Goal: Task Accomplishment & Management: Manage account settings

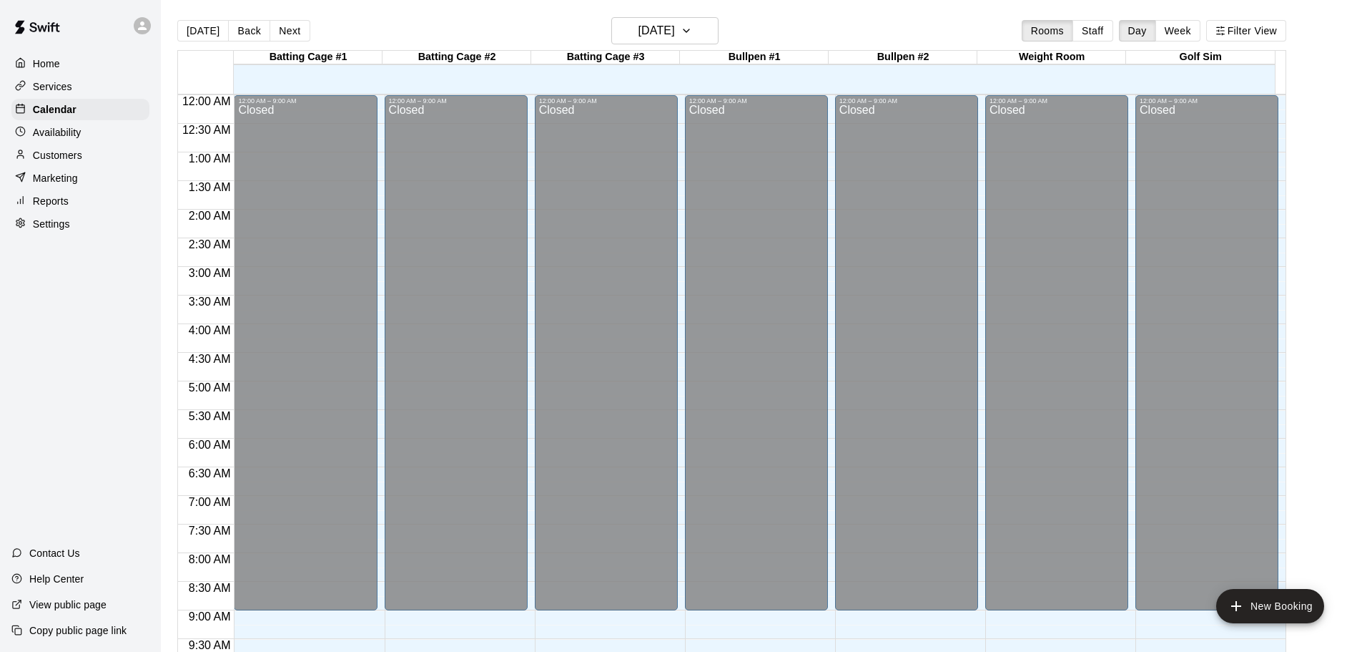
scroll to position [802, 0]
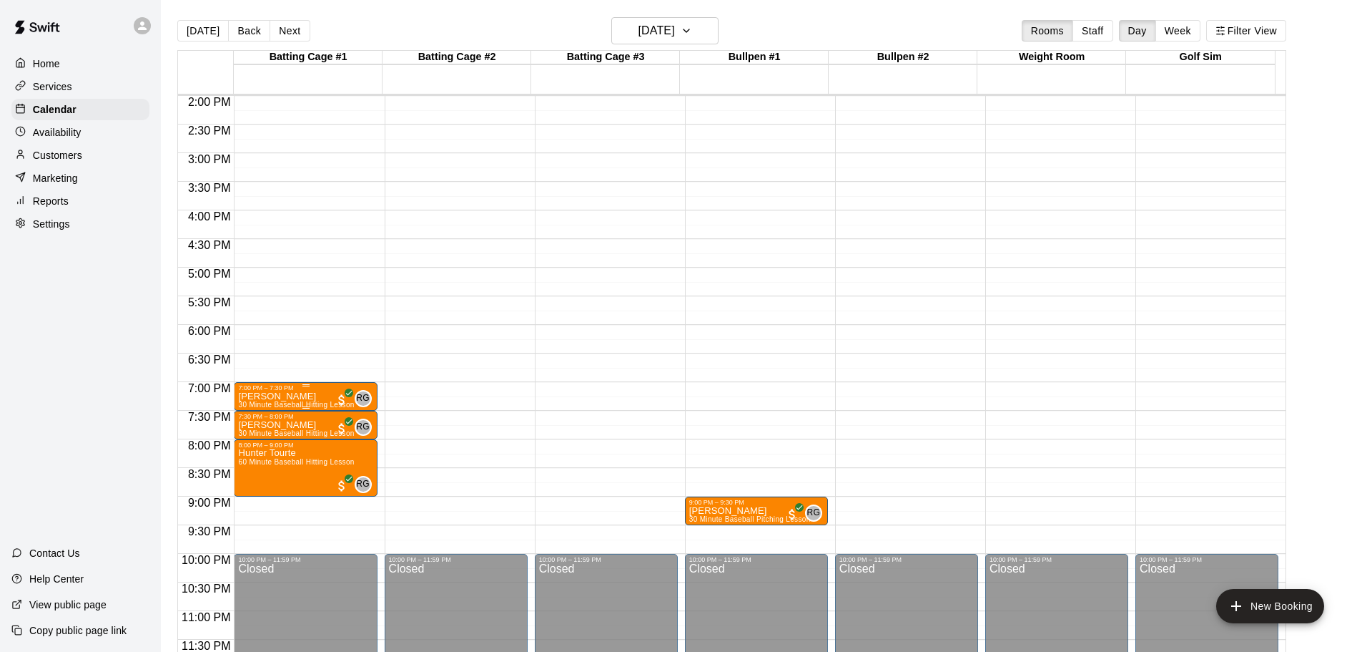
click at [315, 390] on div "7:00 PM – 7:30 PM" at bounding box center [305, 387] width 134 height 7
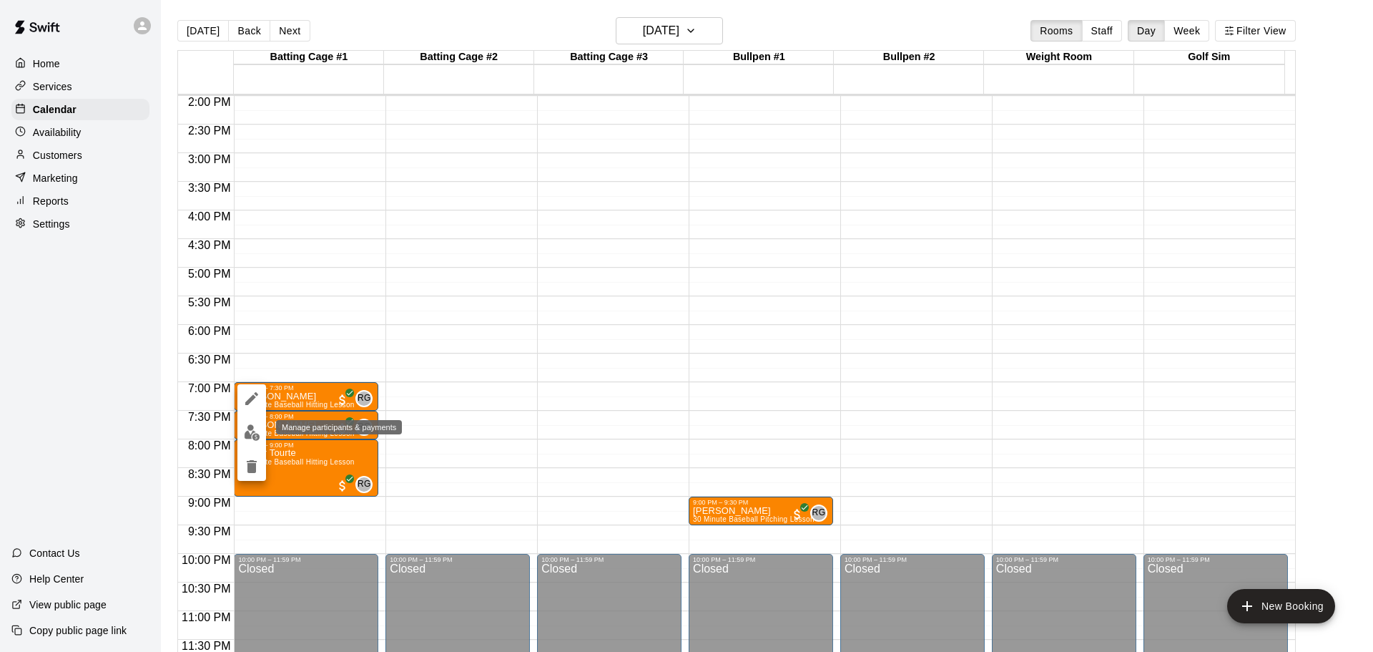
click at [253, 426] on img "edit" at bounding box center [252, 432] width 16 height 16
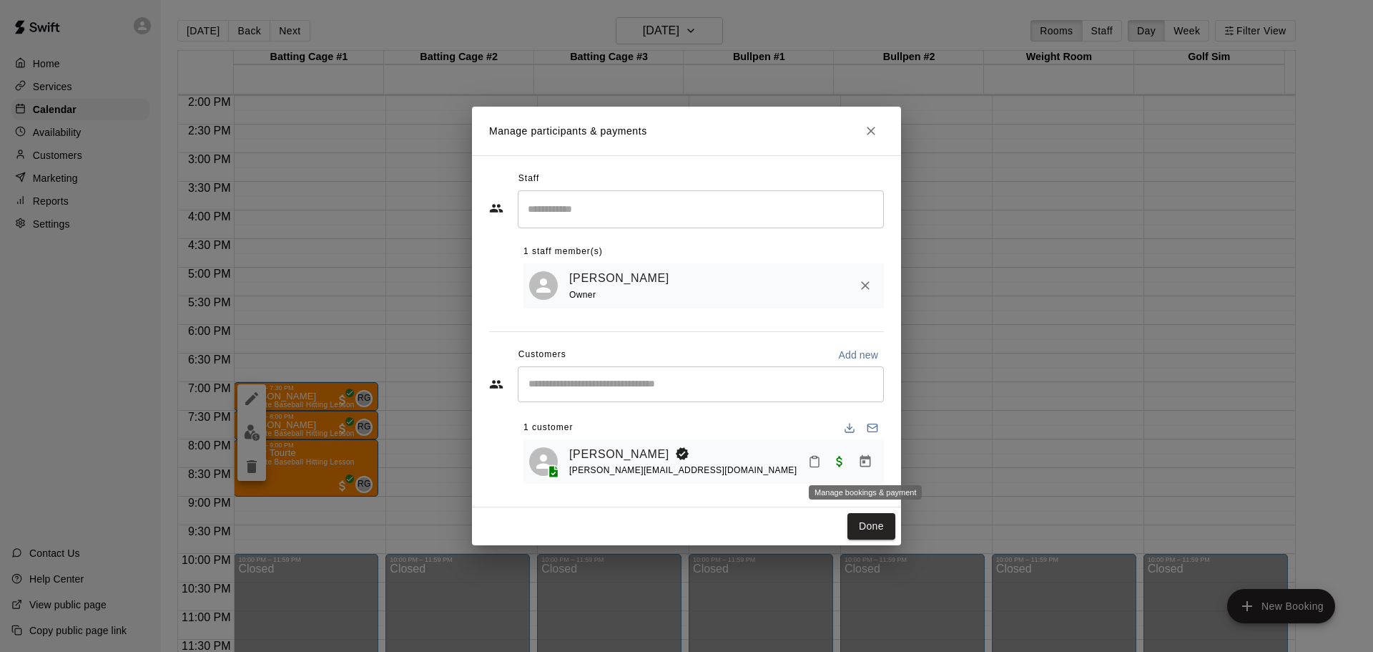
click at [867, 463] on icon "Manage bookings & payment" at bounding box center [865, 461] width 14 height 14
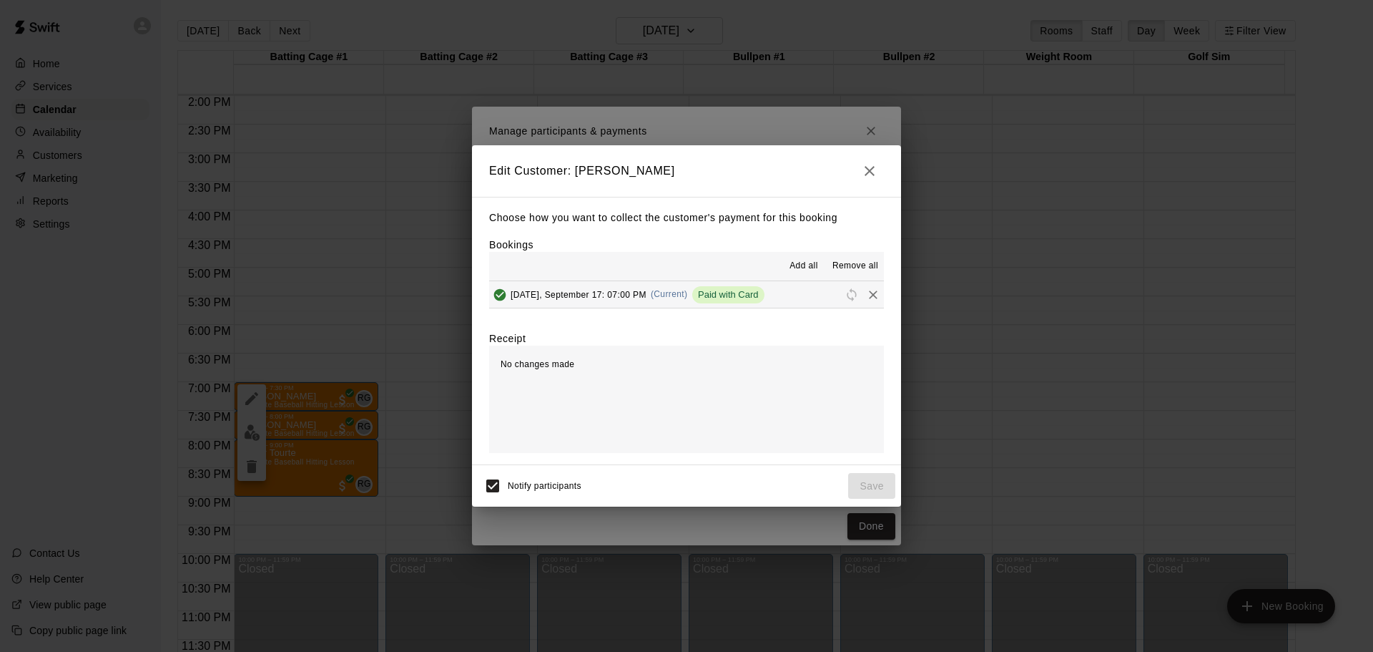
click at [870, 173] on icon "button" at bounding box center [869, 170] width 17 height 17
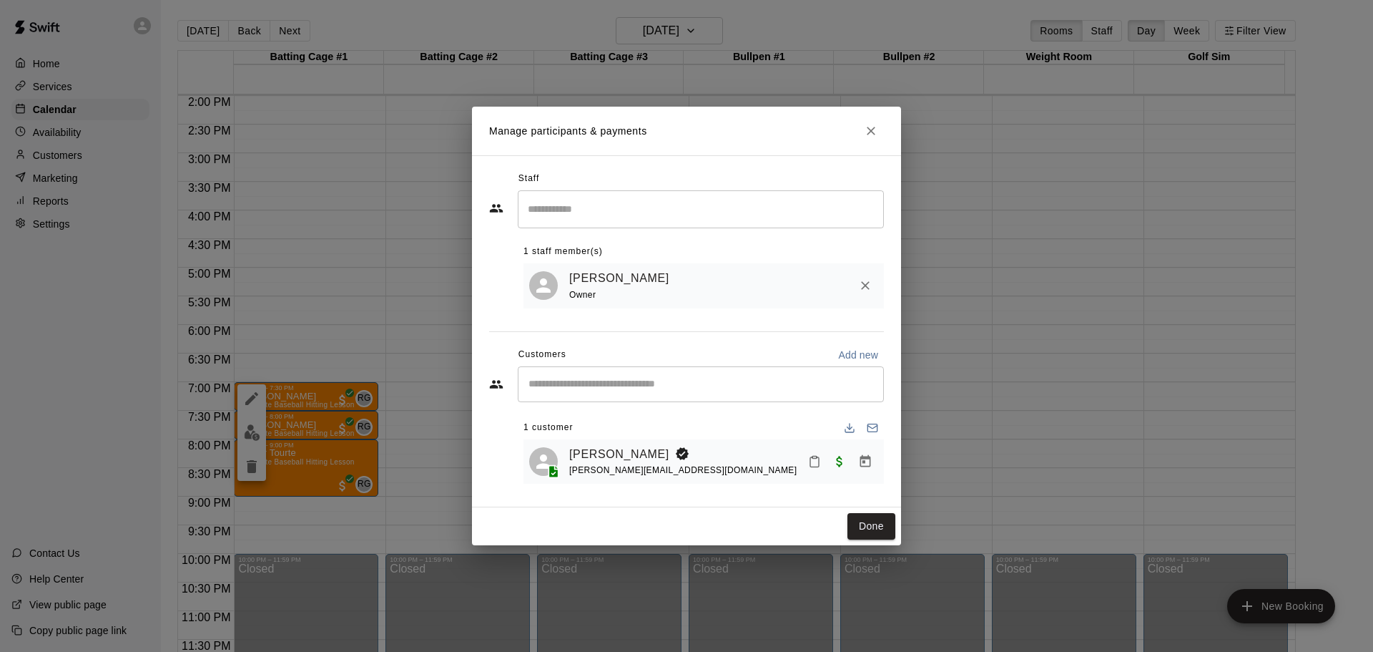
click at [815, 460] on icon "Mark attendance" at bounding box center [814, 461] width 13 height 13
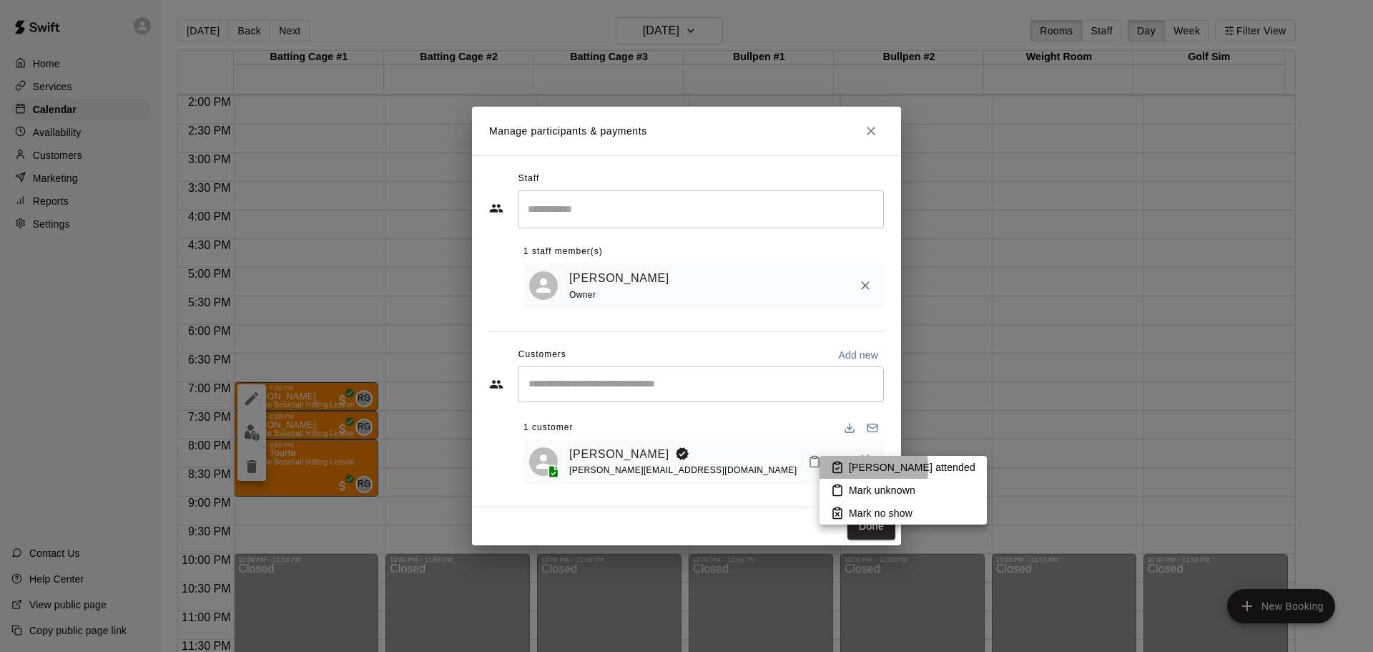
click at [837, 468] on icon at bounding box center [837, 467] width 13 height 13
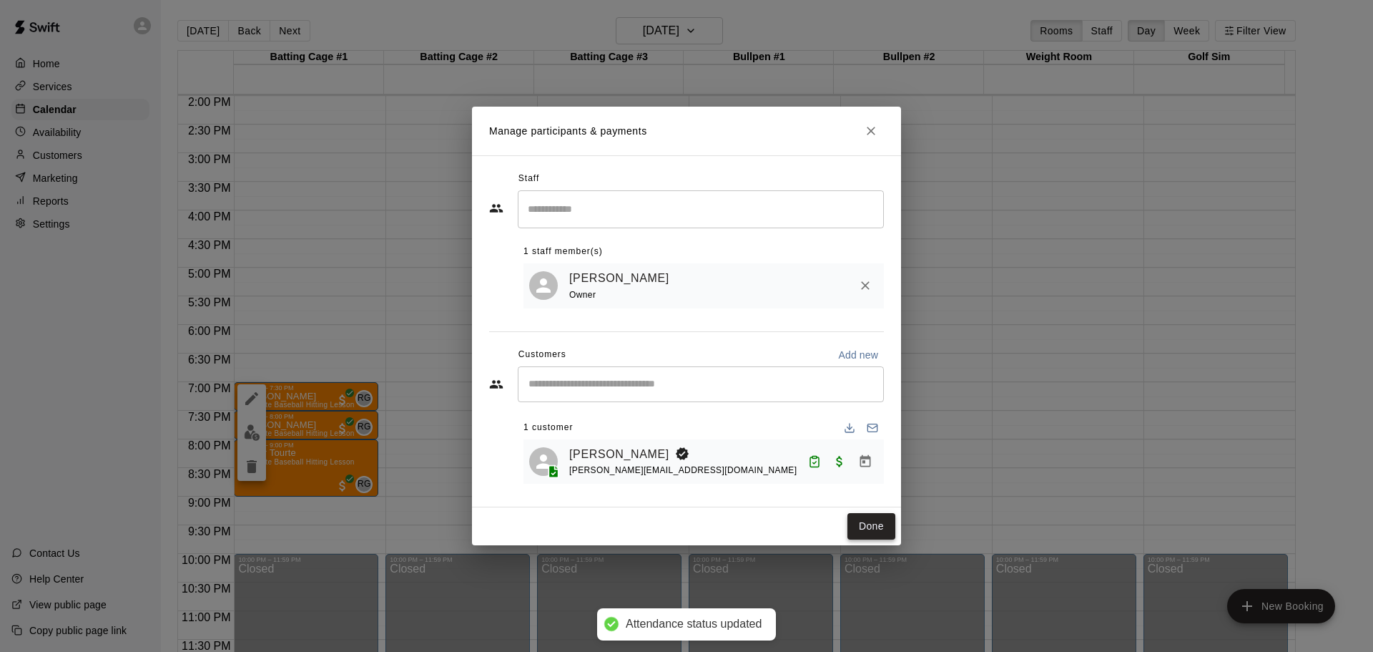
click at [862, 523] on button "Done" at bounding box center [871, 526] width 48 height 26
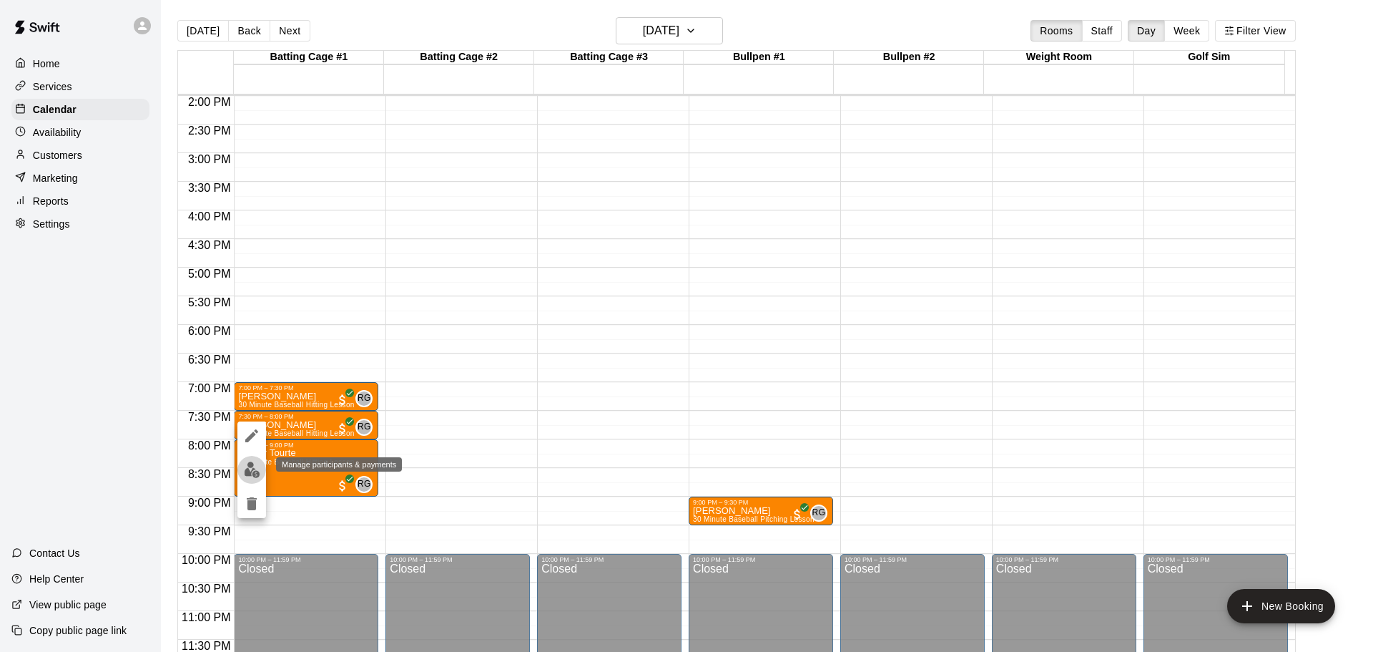
click at [255, 473] on img "edit" at bounding box center [252, 469] width 16 height 16
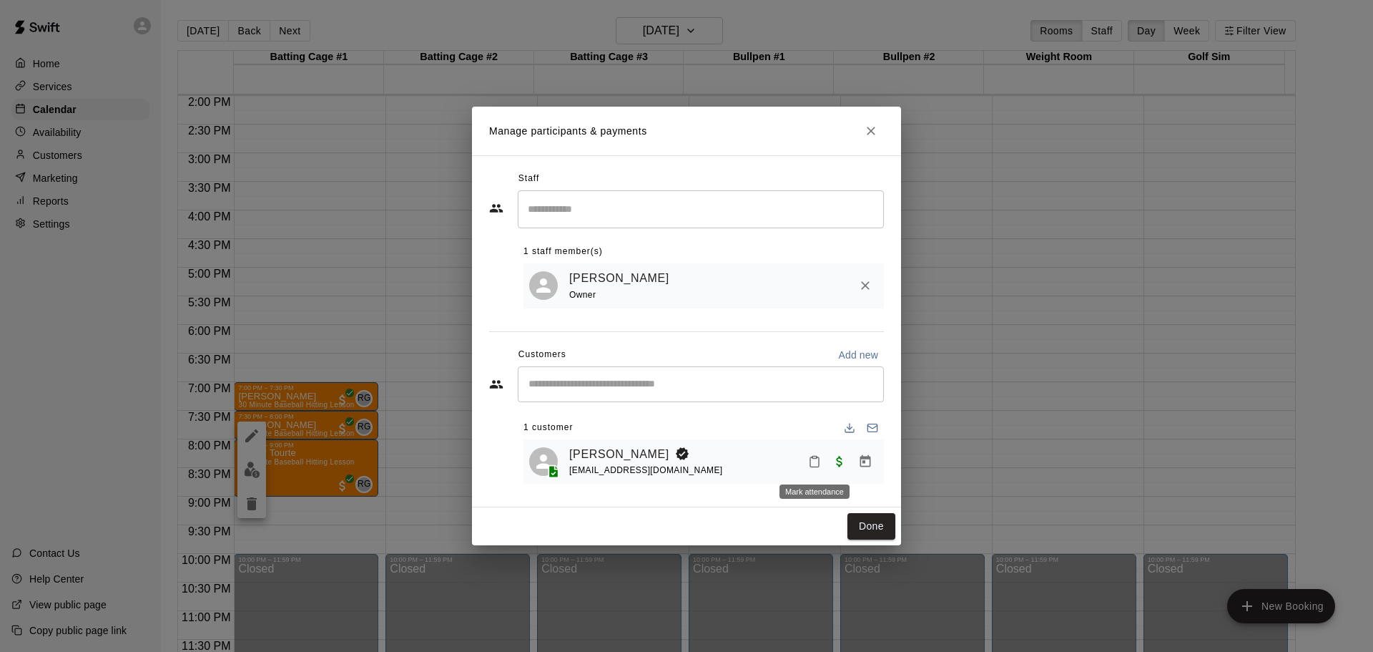
click at [816, 458] on icon "Mark attendance" at bounding box center [814, 461] width 13 height 13
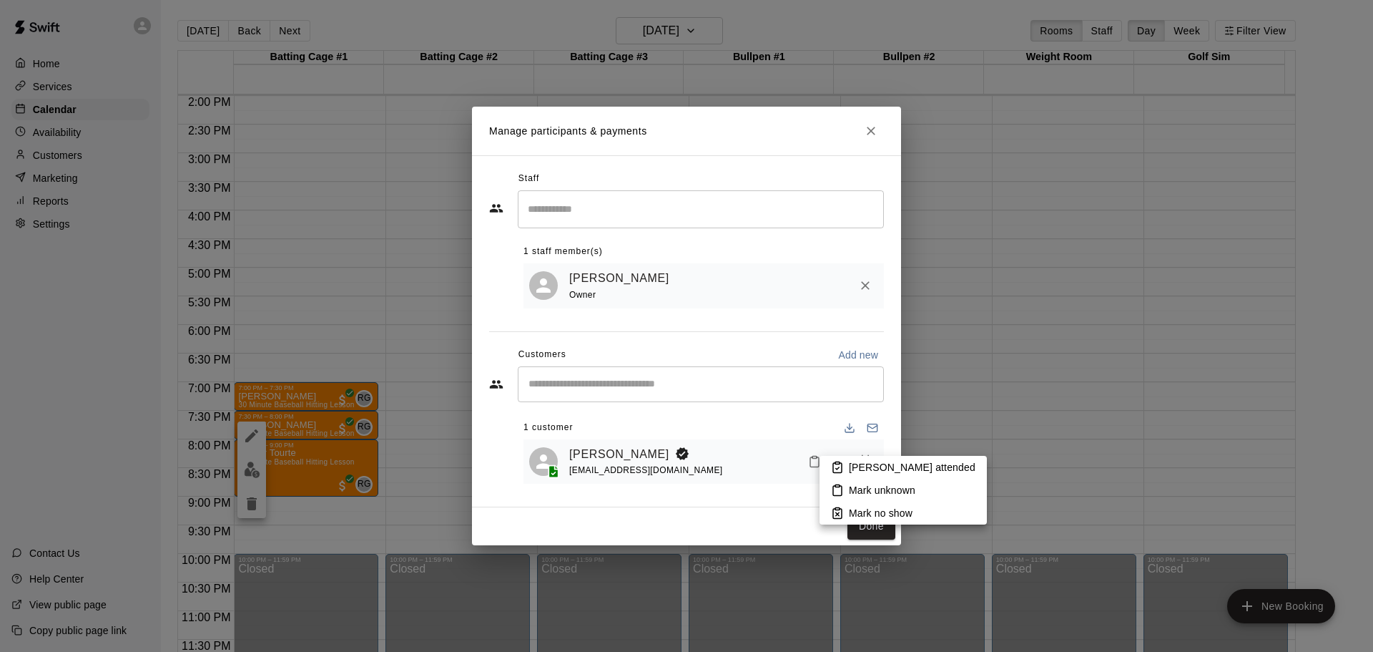
click at [862, 470] on p "[PERSON_NAME] attended" at bounding box center [912, 467] width 127 height 14
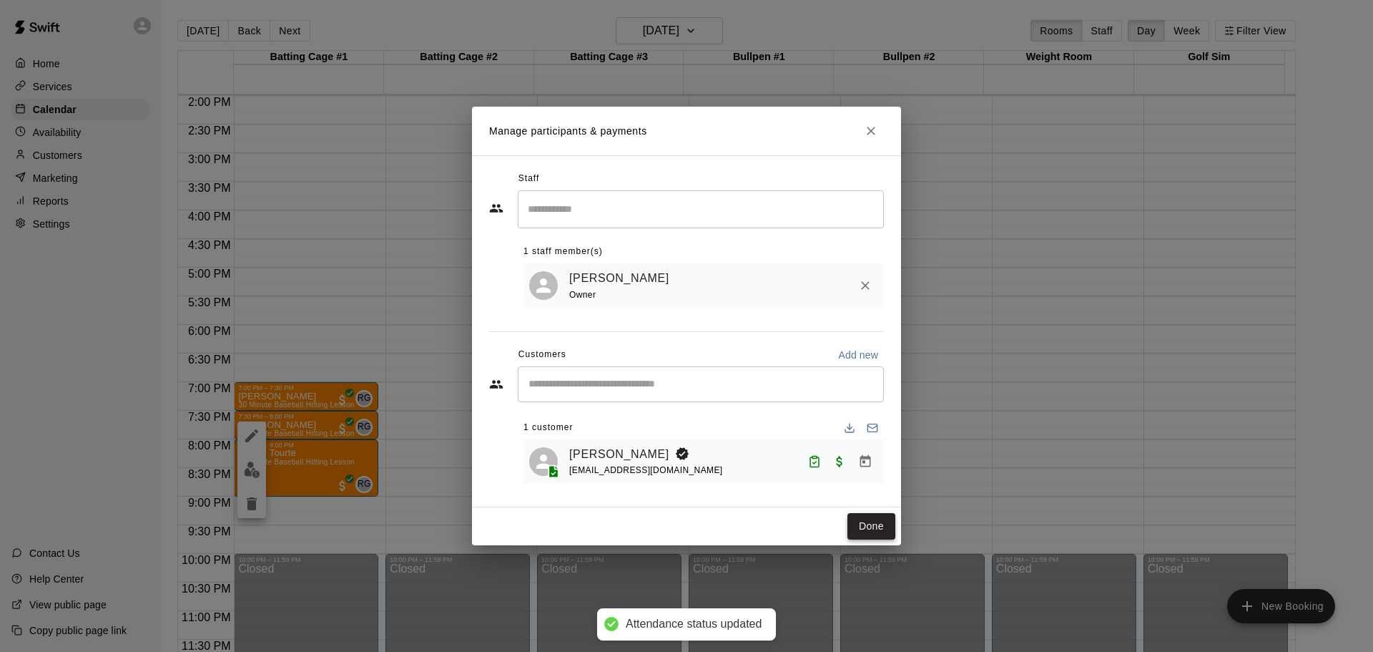
click at [870, 524] on button "Done" at bounding box center [871, 526] width 48 height 26
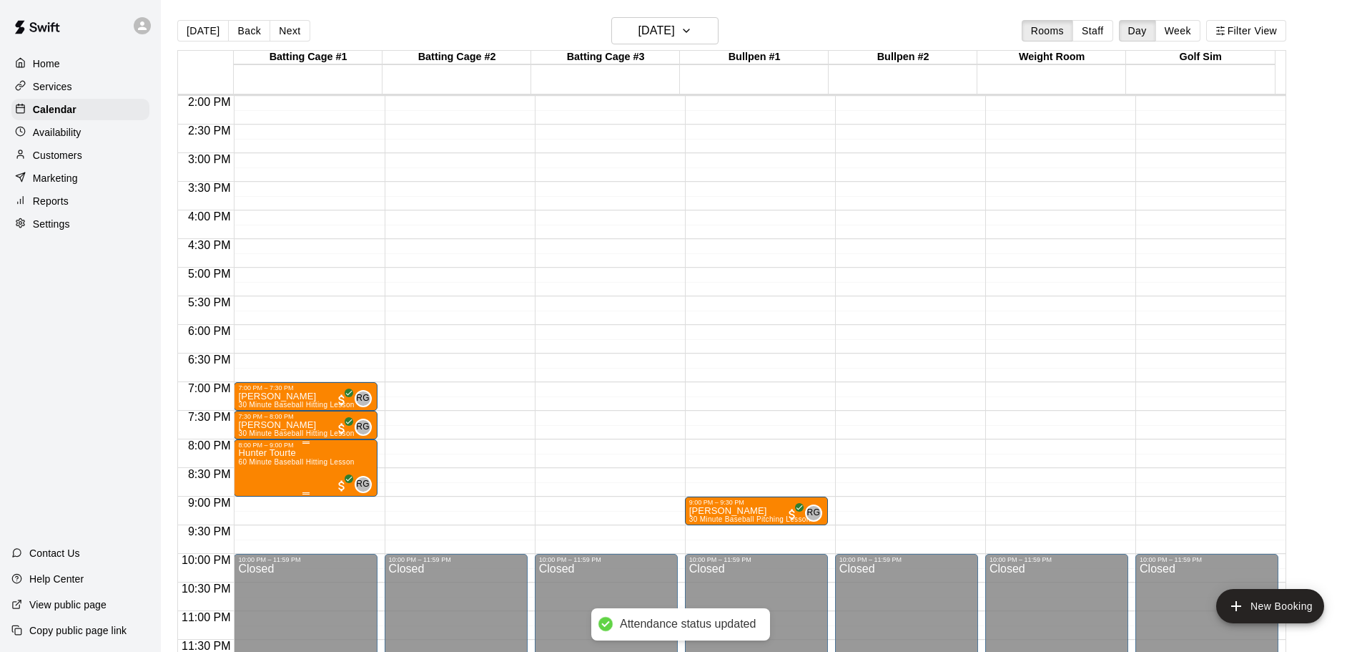
click at [285, 463] on span "60 Minute Baseball Hitting Lesson" at bounding box center [296, 462] width 116 height 8
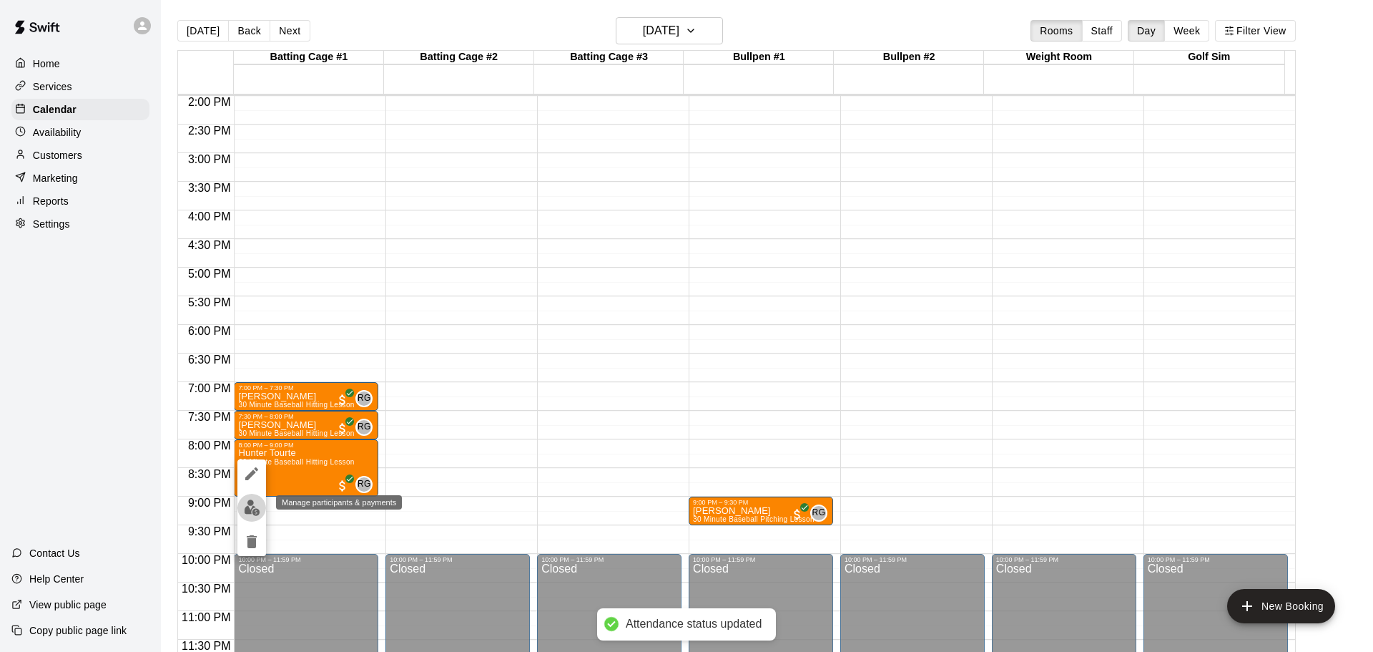
click at [252, 508] on img "edit" at bounding box center [252, 507] width 16 height 16
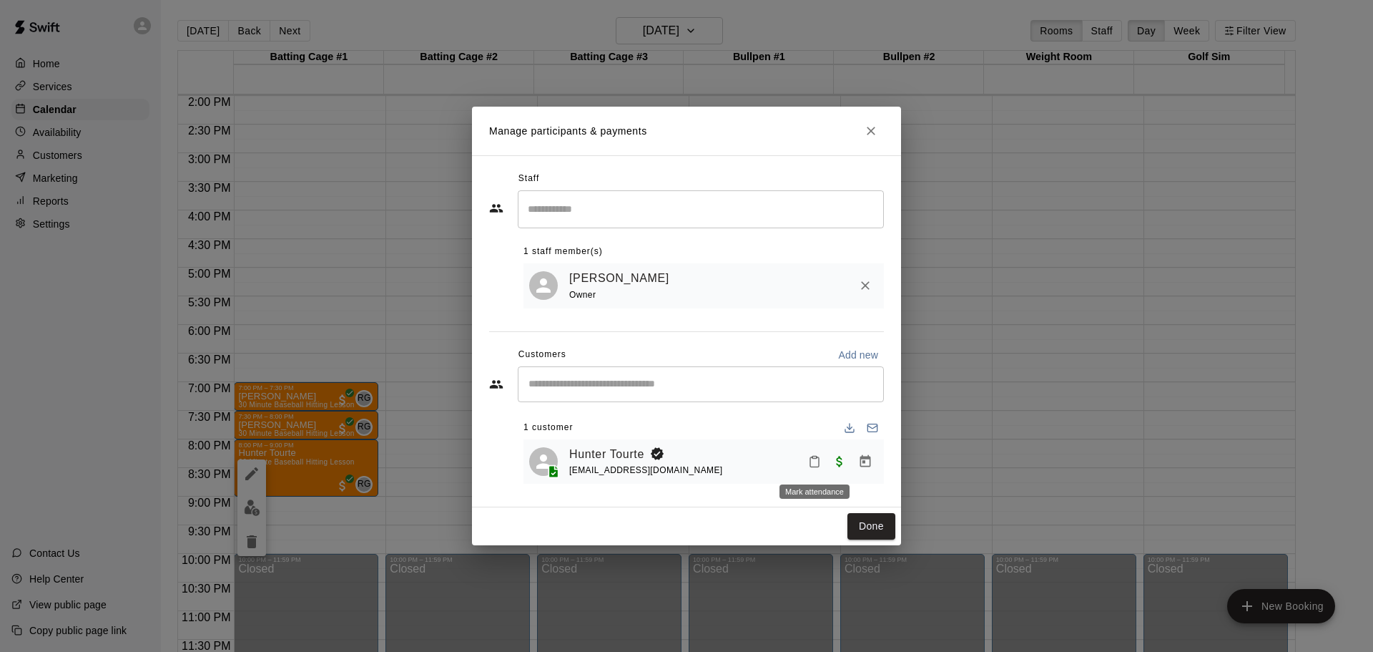
click at [810, 466] on icon "Mark attendance" at bounding box center [814, 461] width 13 height 13
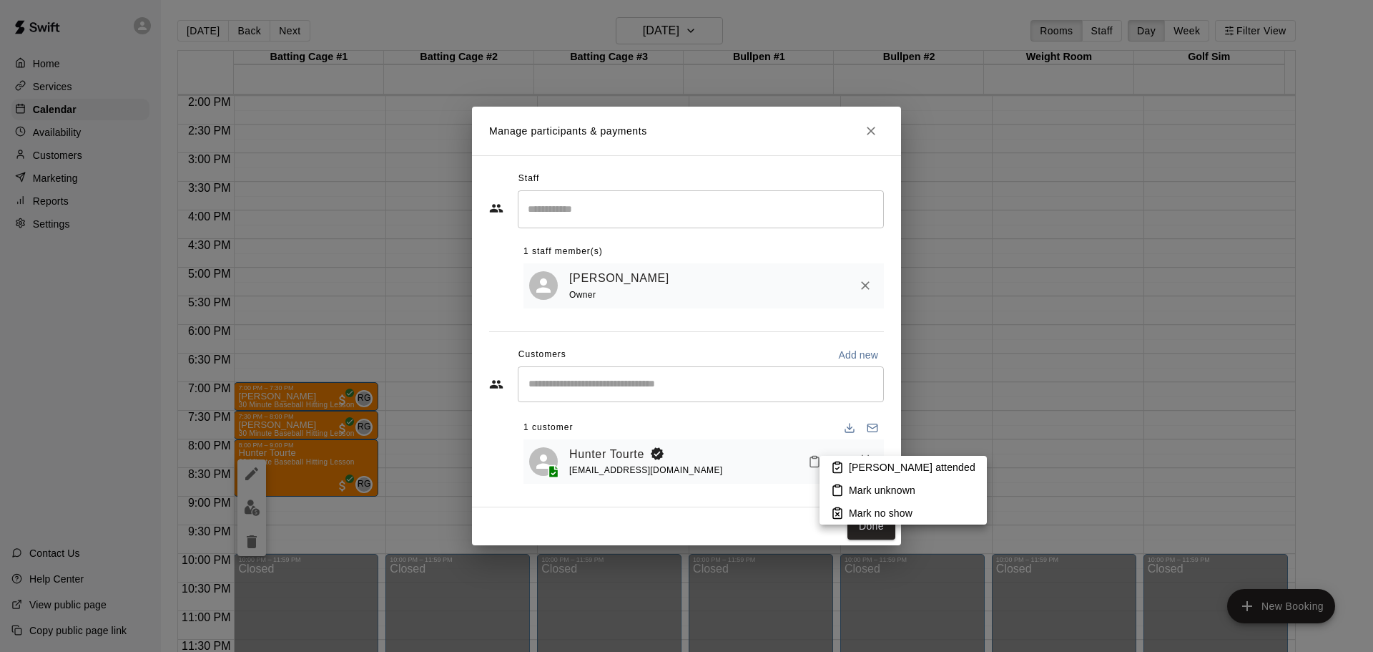
click at [844, 466] on li "[PERSON_NAME] attended" at bounding box center [903, 467] width 167 height 23
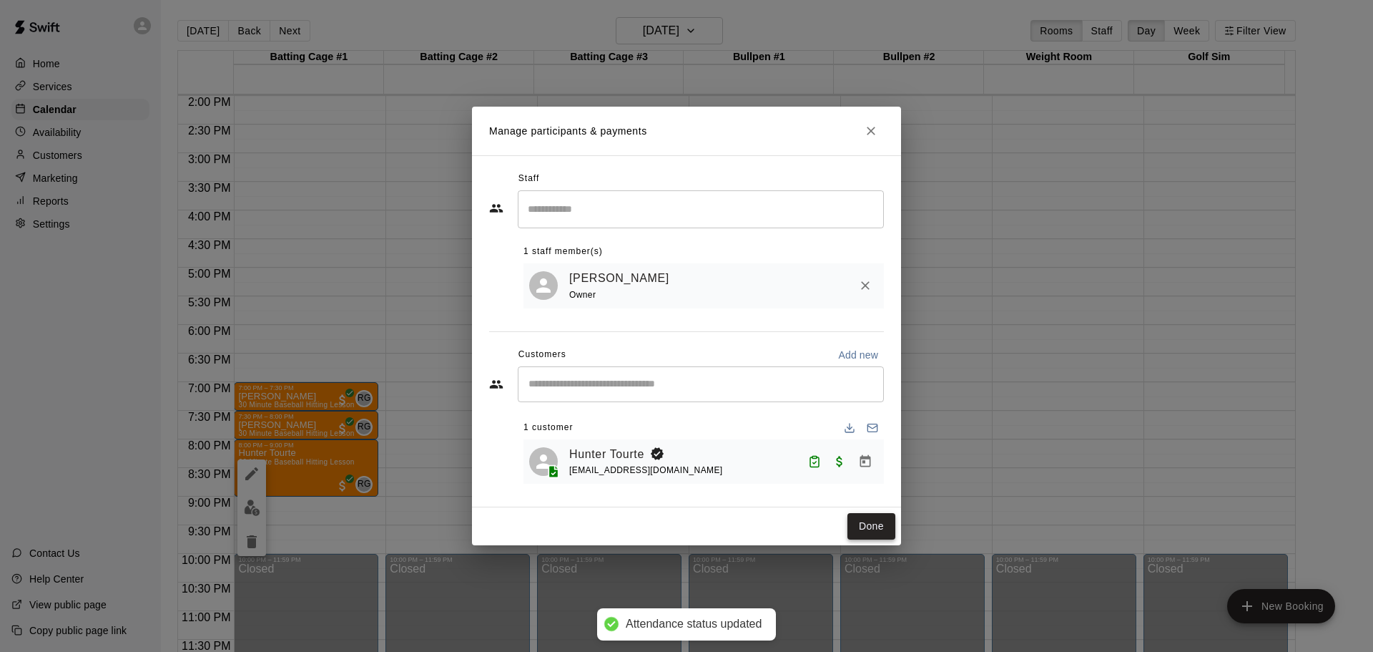
click at [873, 526] on button "Done" at bounding box center [871, 526] width 48 height 26
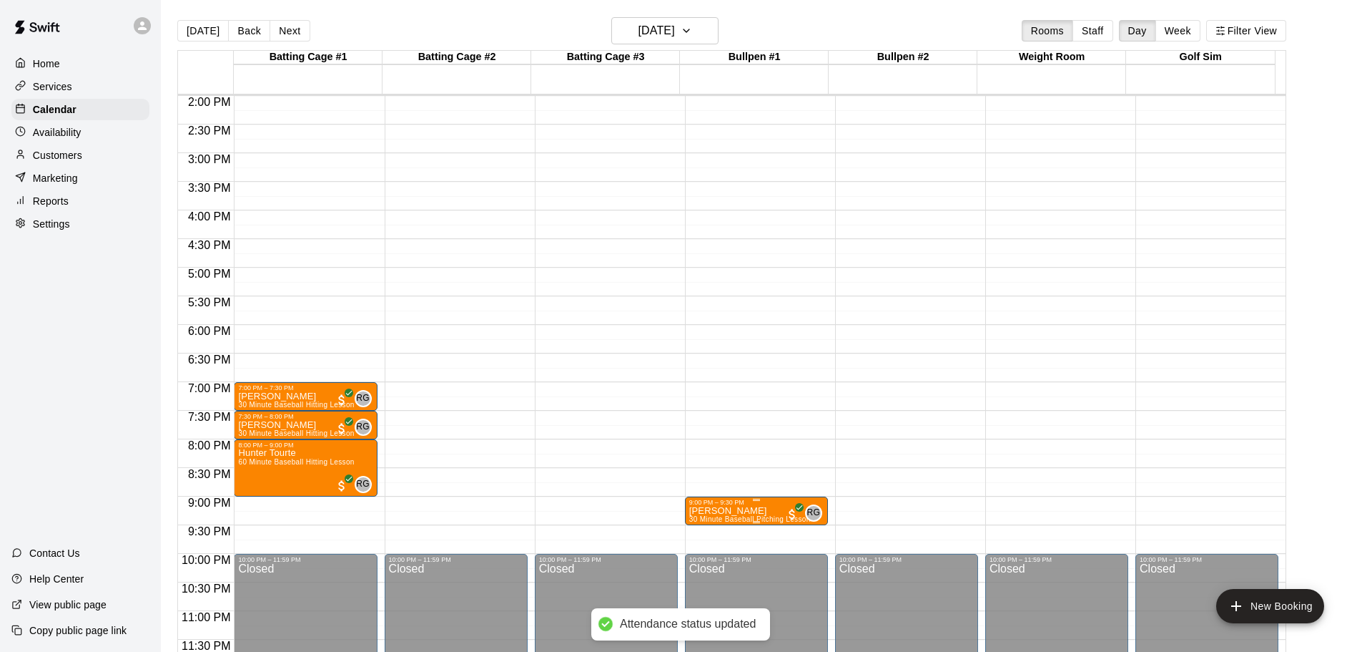
click at [748, 511] on p "[PERSON_NAME]" at bounding box center [750, 511] width 122 height 0
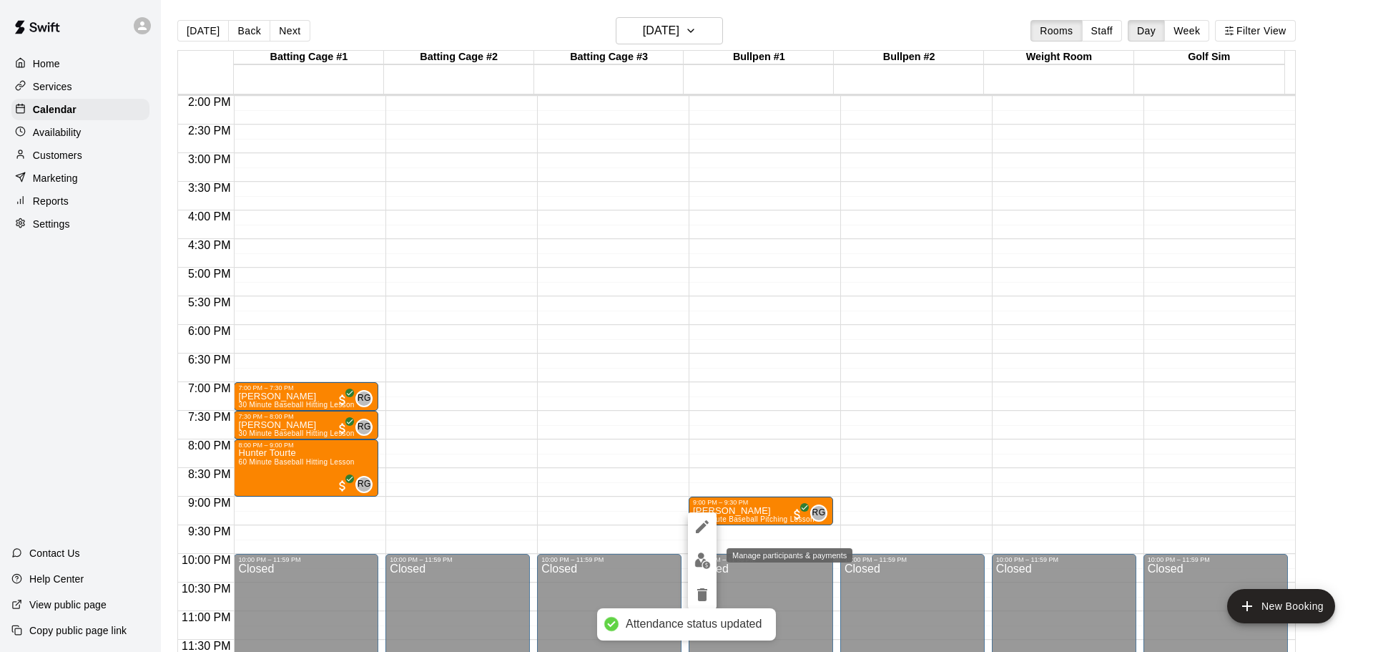
click at [703, 553] on img "edit" at bounding box center [702, 560] width 16 height 16
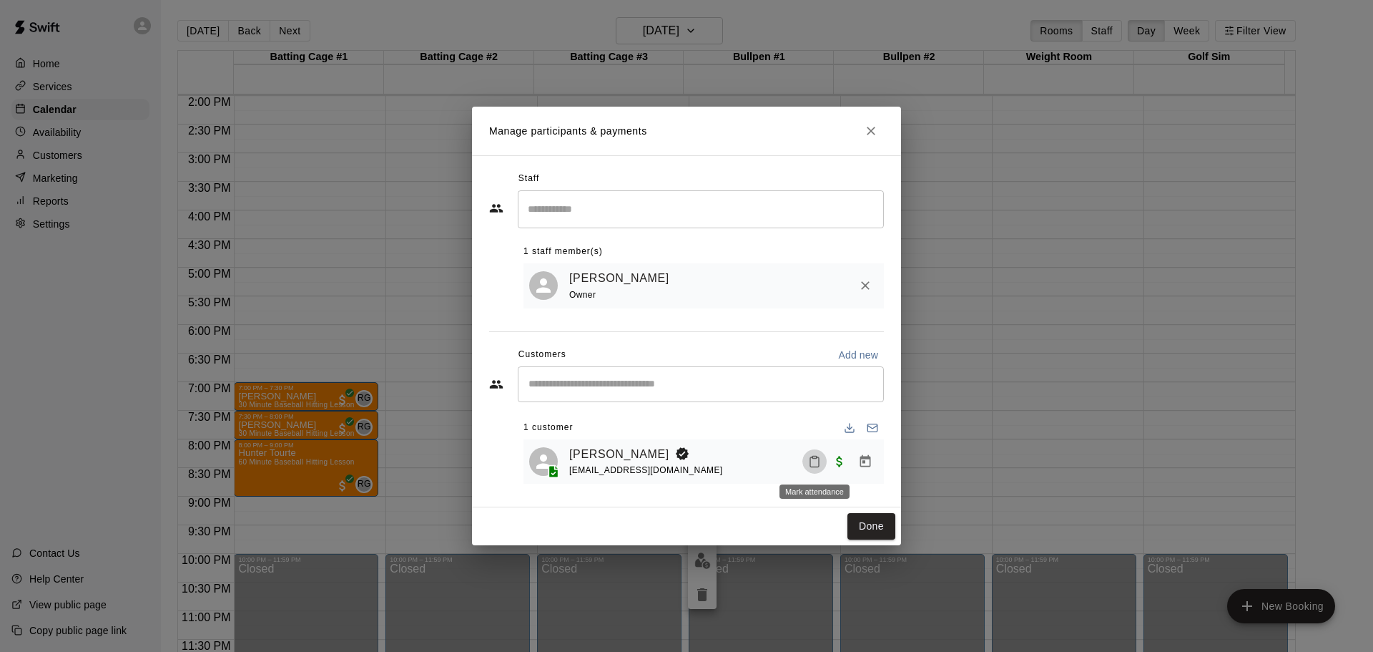
click at [810, 461] on icon "Mark attendance" at bounding box center [814, 461] width 13 height 13
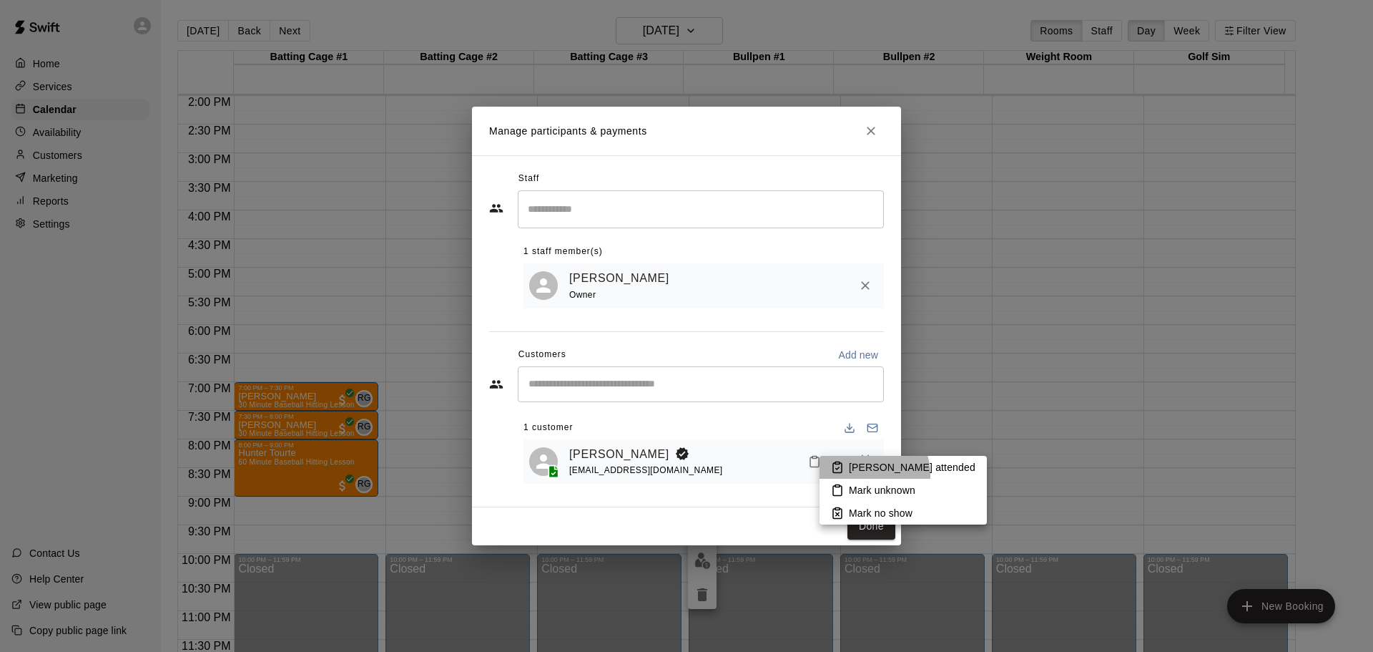
click at [859, 475] on li "[PERSON_NAME] attended" at bounding box center [903, 467] width 167 height 23
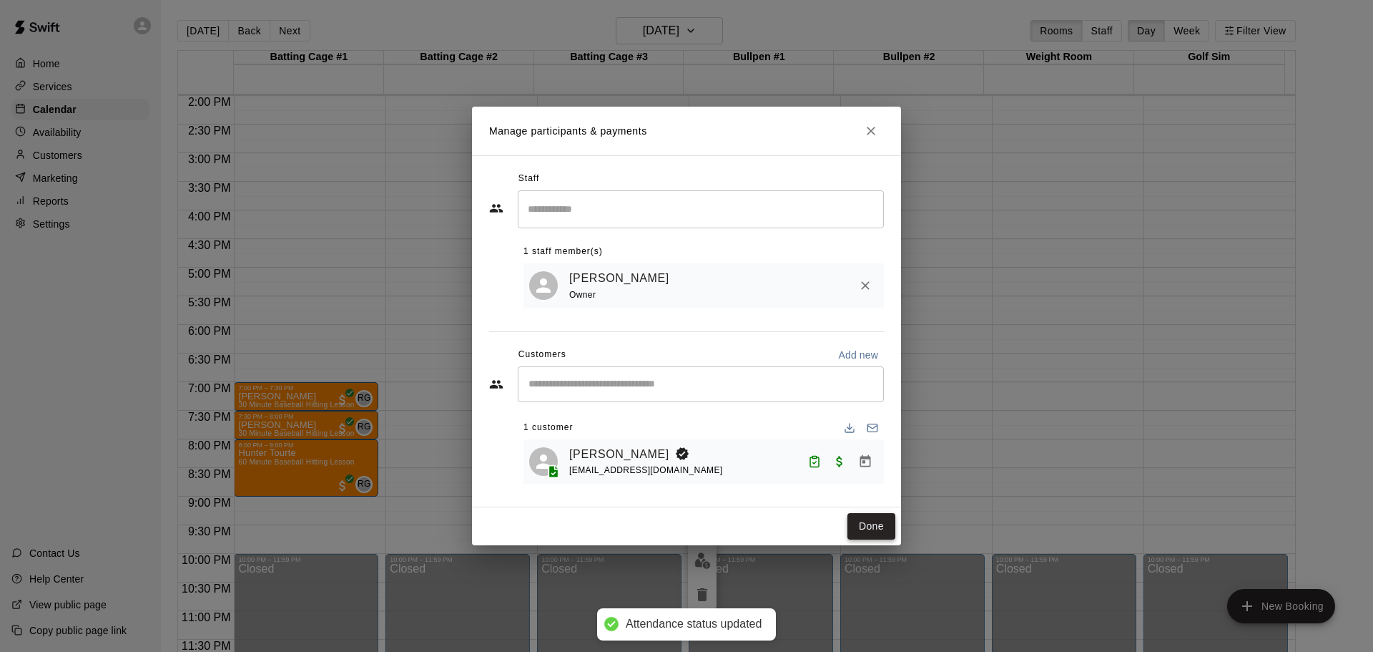
click at [878, 521] on button "Done" at bounding box center [871, 526] width 48 height 26
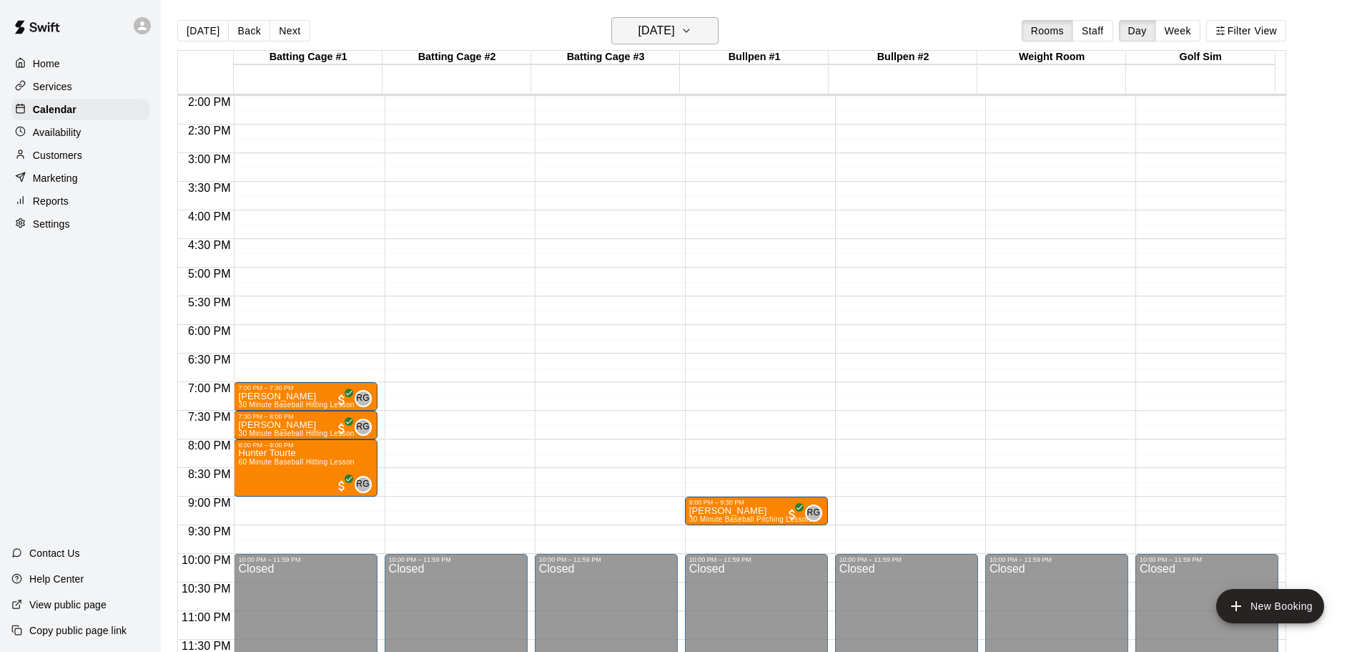
click at [664, 34] on h6 "[DATE]" at bounding box center [657, 31] width 36 height 20
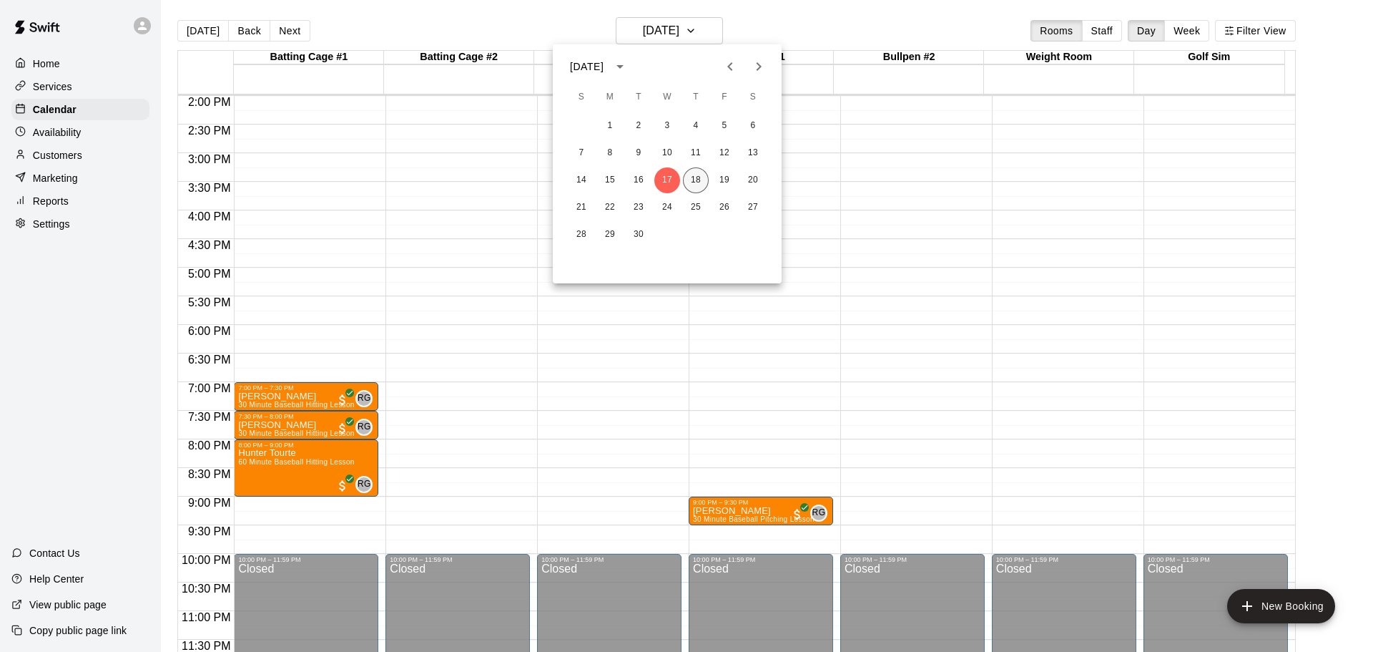
click at [692, 176] on button "18" at bounding box center [696, 180] width 26 height 26
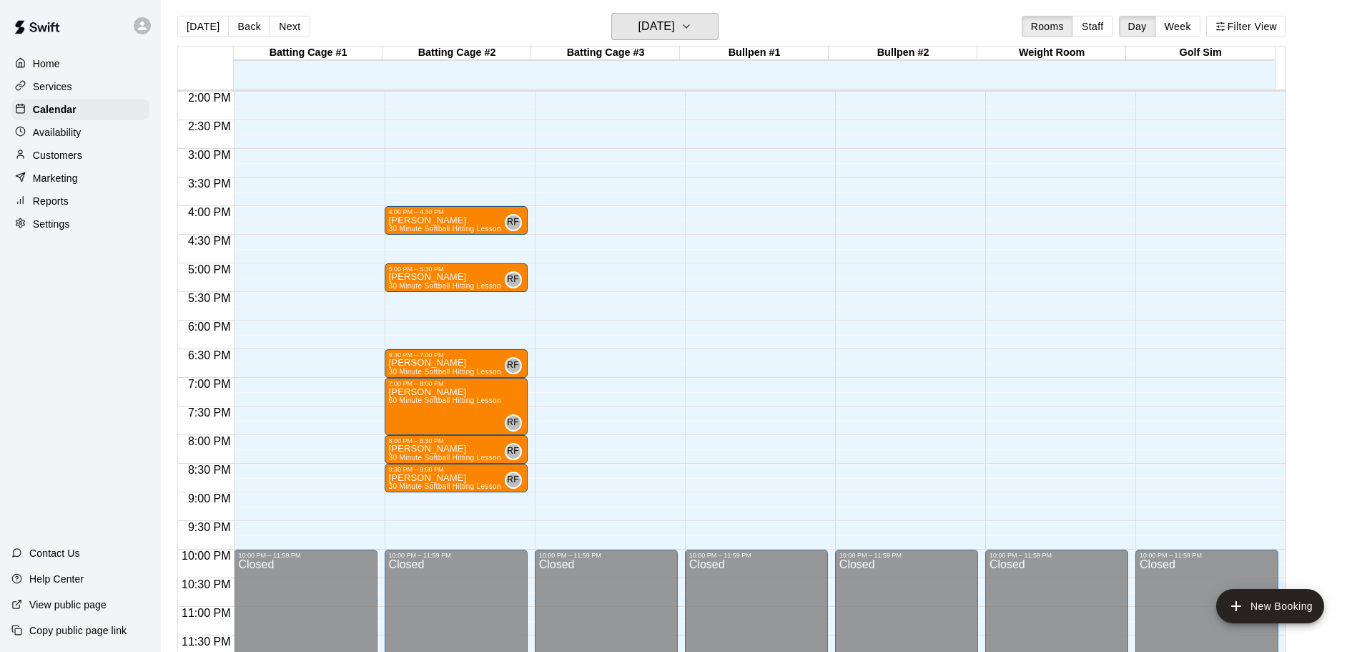
scroll to position [0, 0]
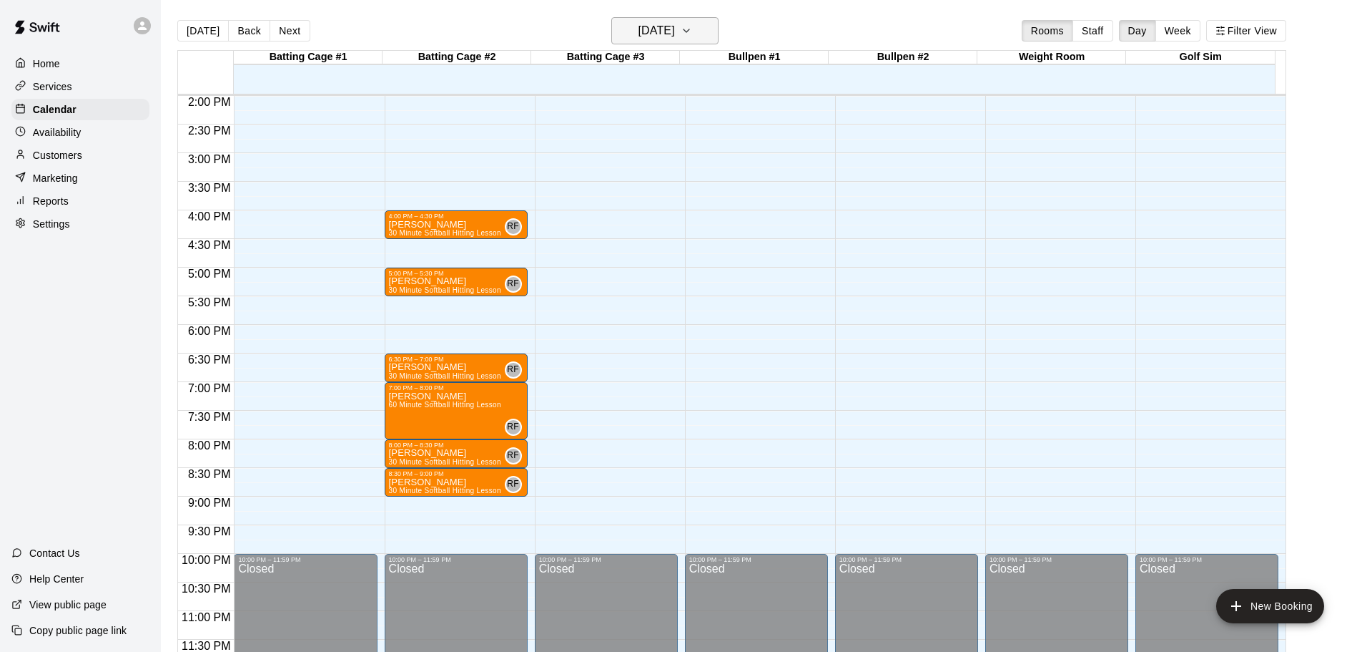
click at [675, 31] on h6 "[DATE]" at bounding box center [657, 31] width 36 height 20
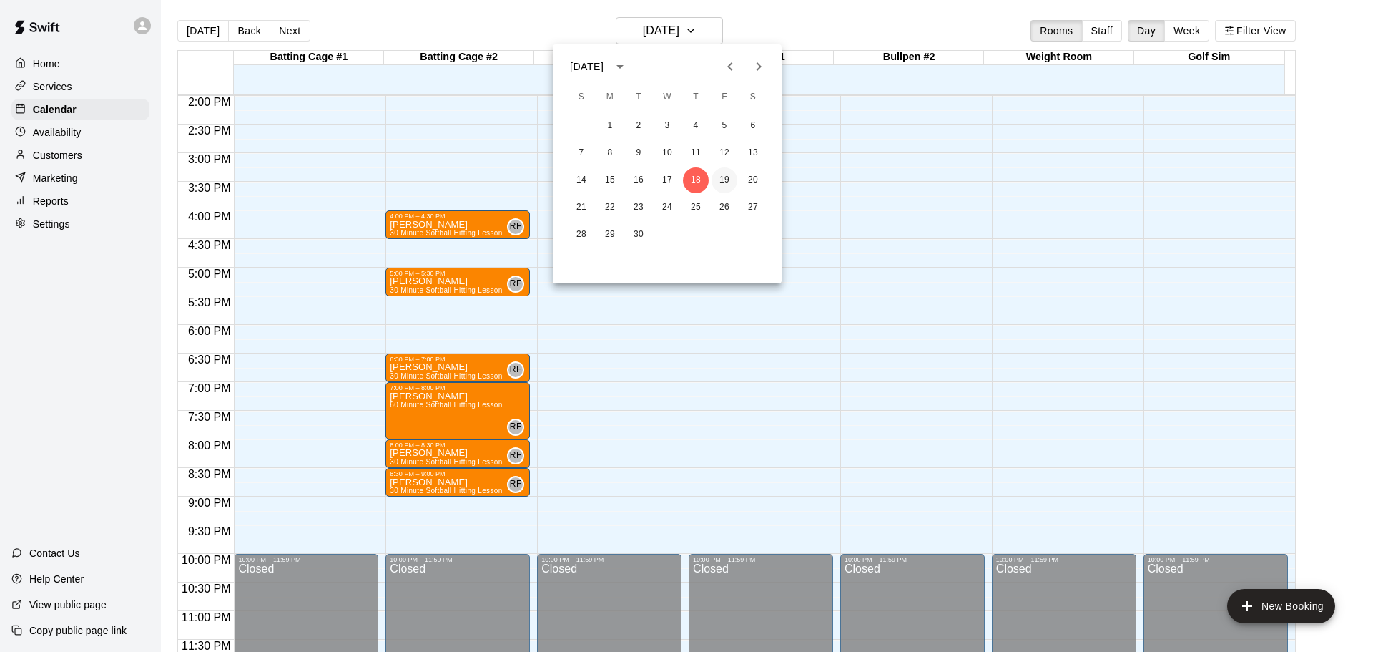
click at [723, 177] on button "19" at bounding box center [725, 180] width 26 height 26
